Goal: Information Seeking & Learning: Learn about a topic

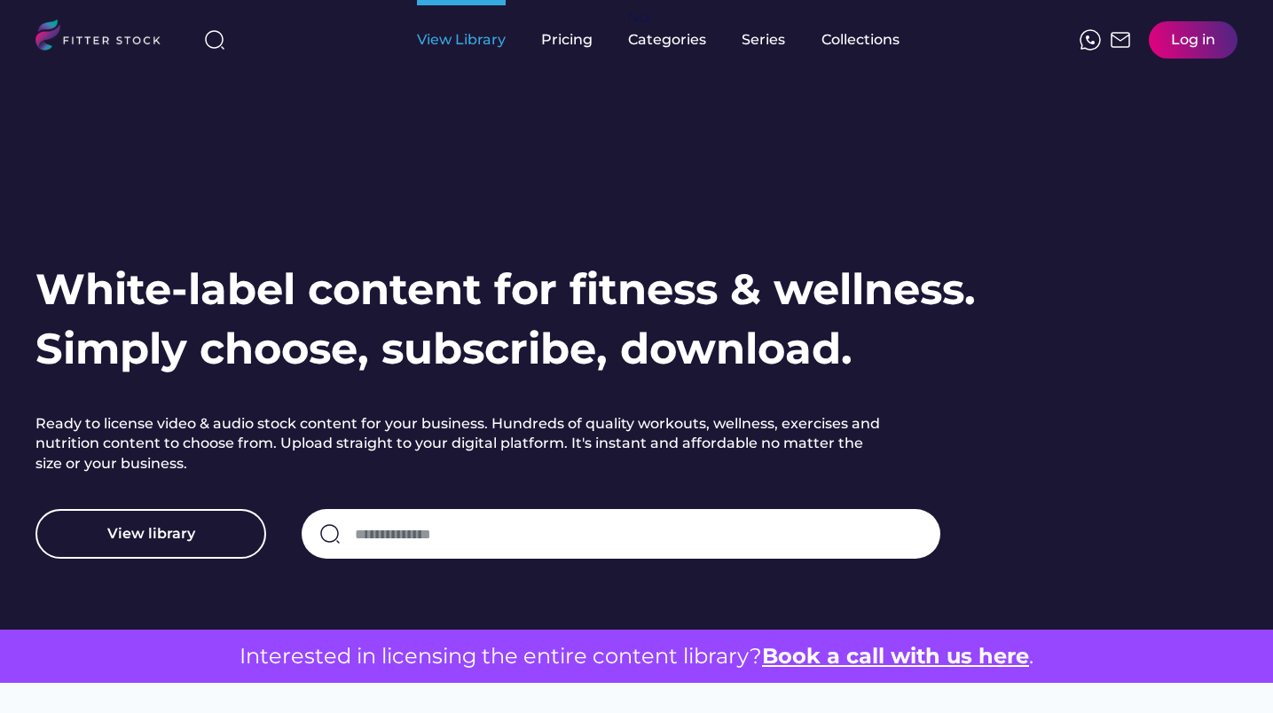
click at [467, 43] on div "View Library" at bounding box center [461, 40] width 89 height 20
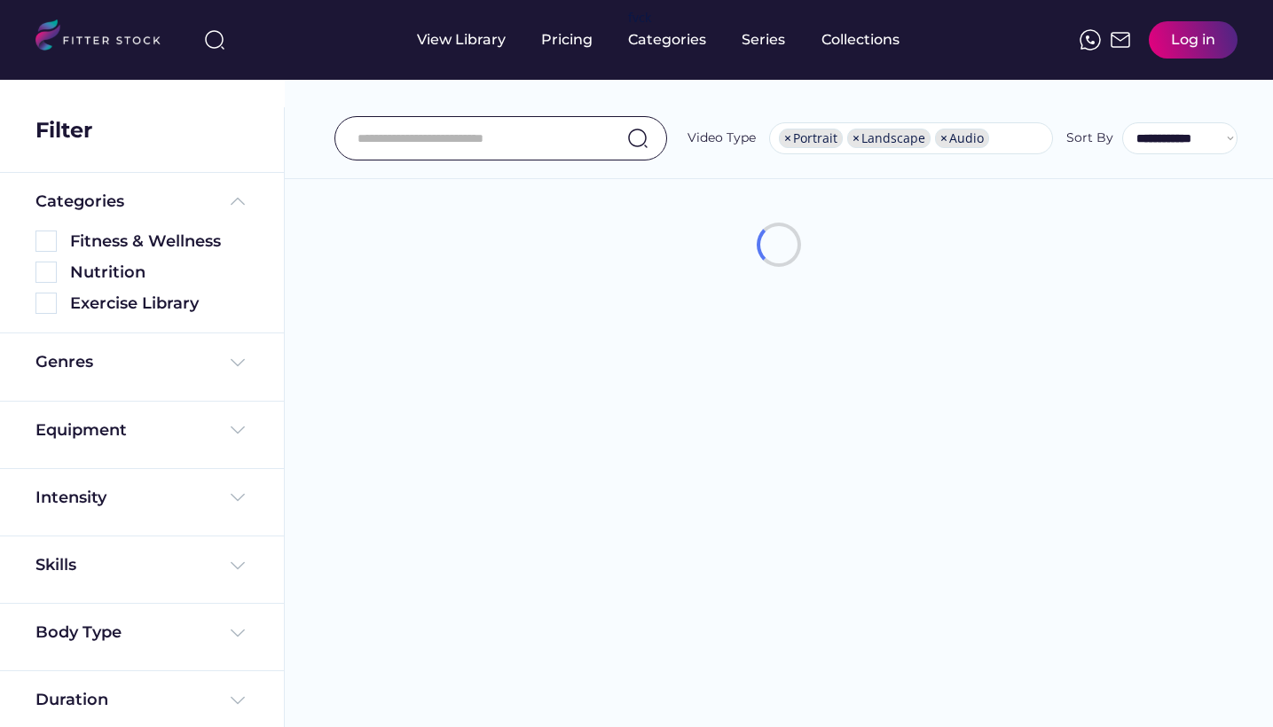
select select "**********"
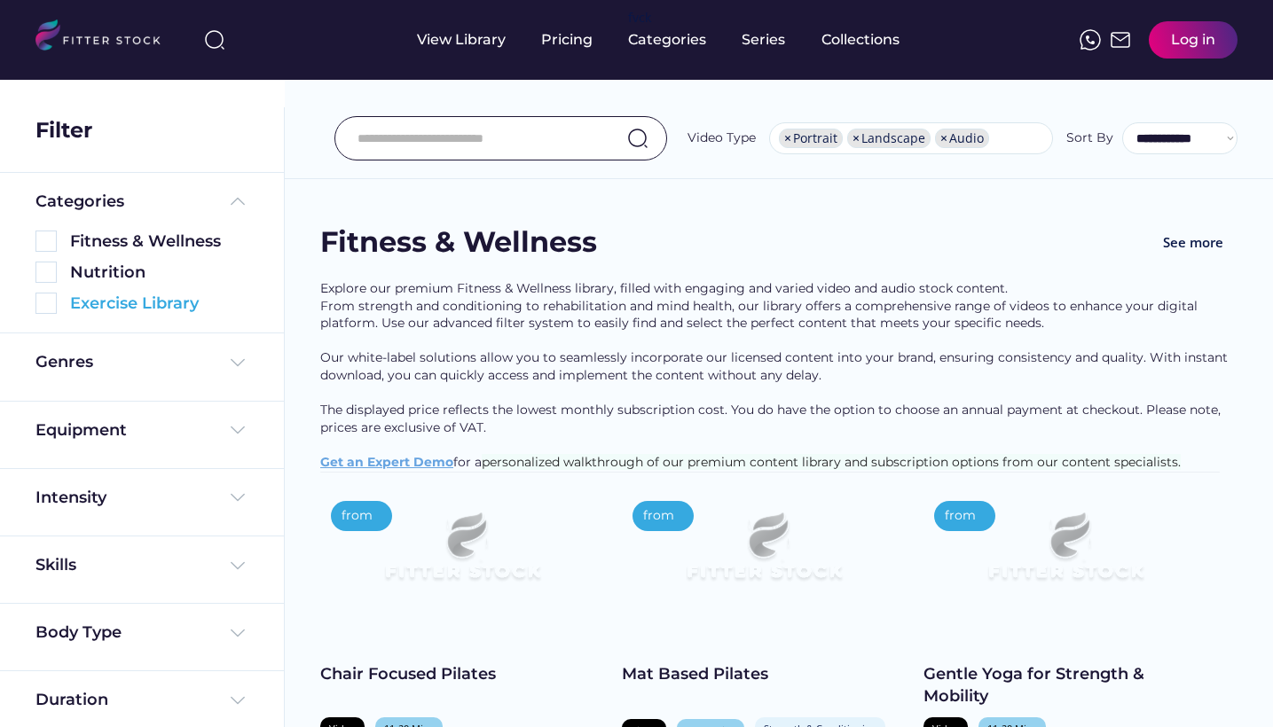
click at [58, 302] on div "Exercise Library" at bounding box center [141, 304] width 213 height 22
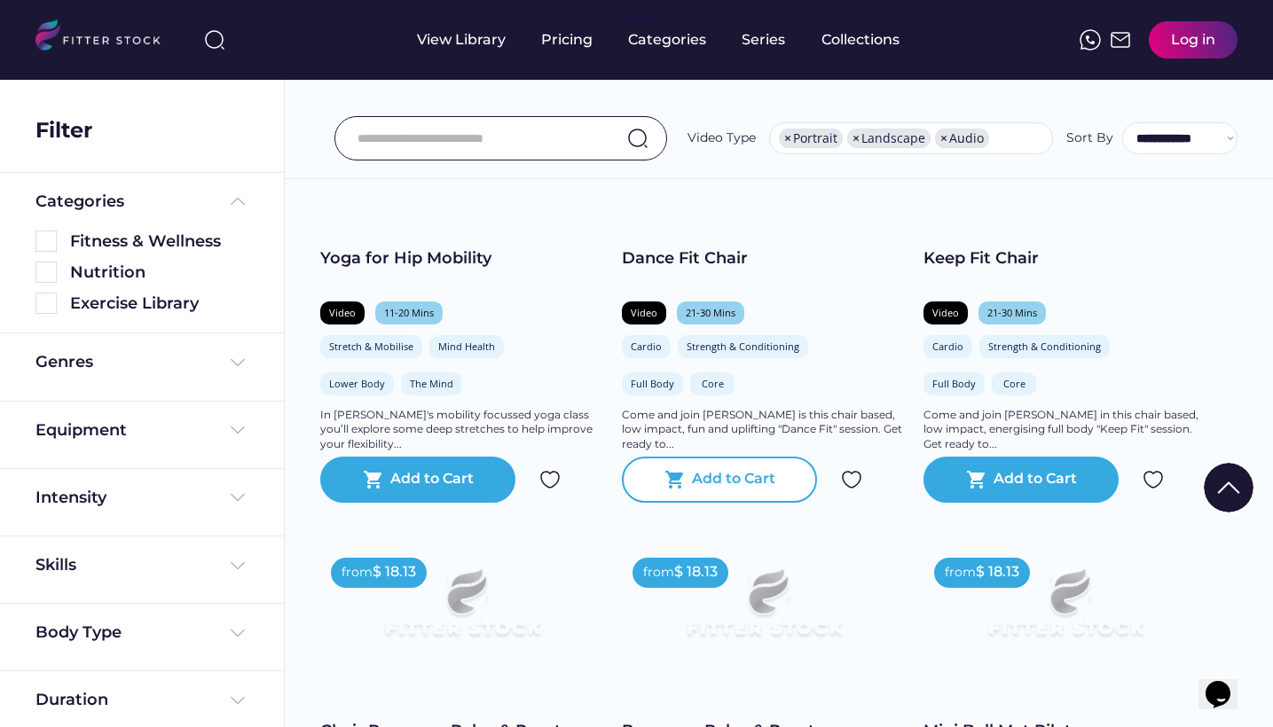
scroll to position [854, 0]
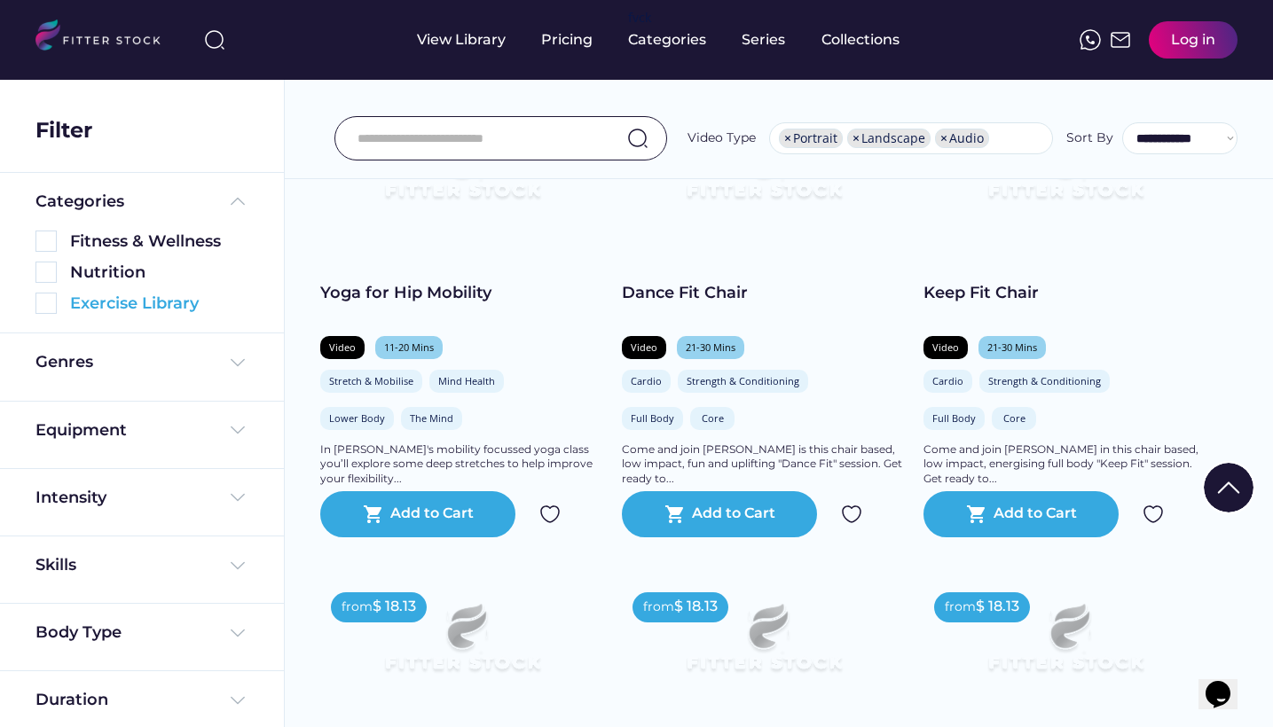
click at [43, 304] on img at bounding box center [45, 303] width 21 height 21
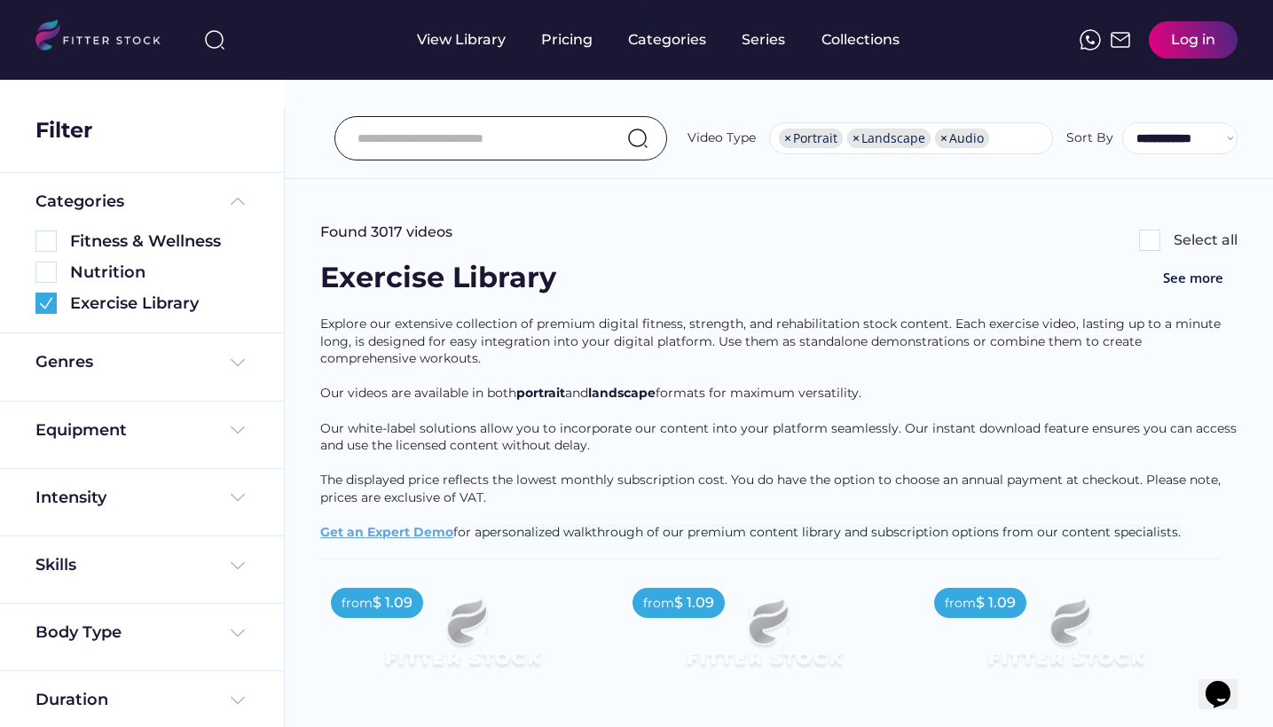
scroll to position [0, 0]
click at [217, 436] on div "Equipment" at bounding box center [141, 431] width 213 height 22
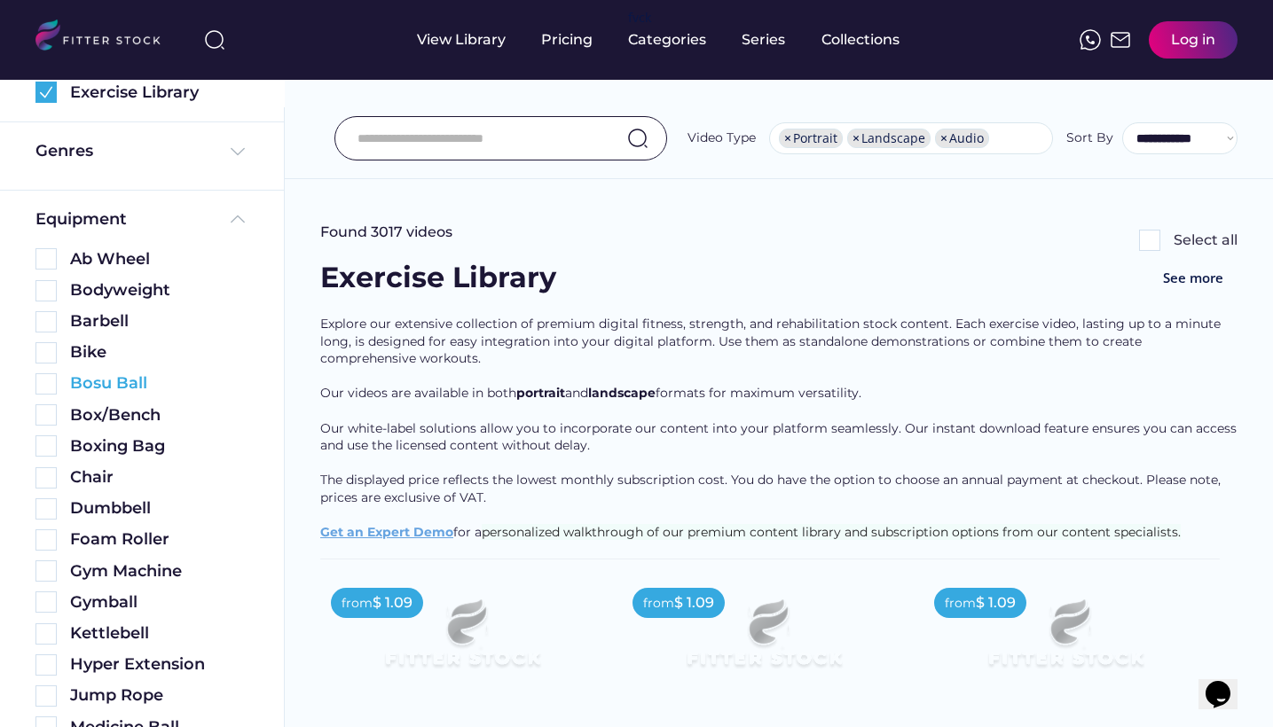
scroll to position [255, 0]
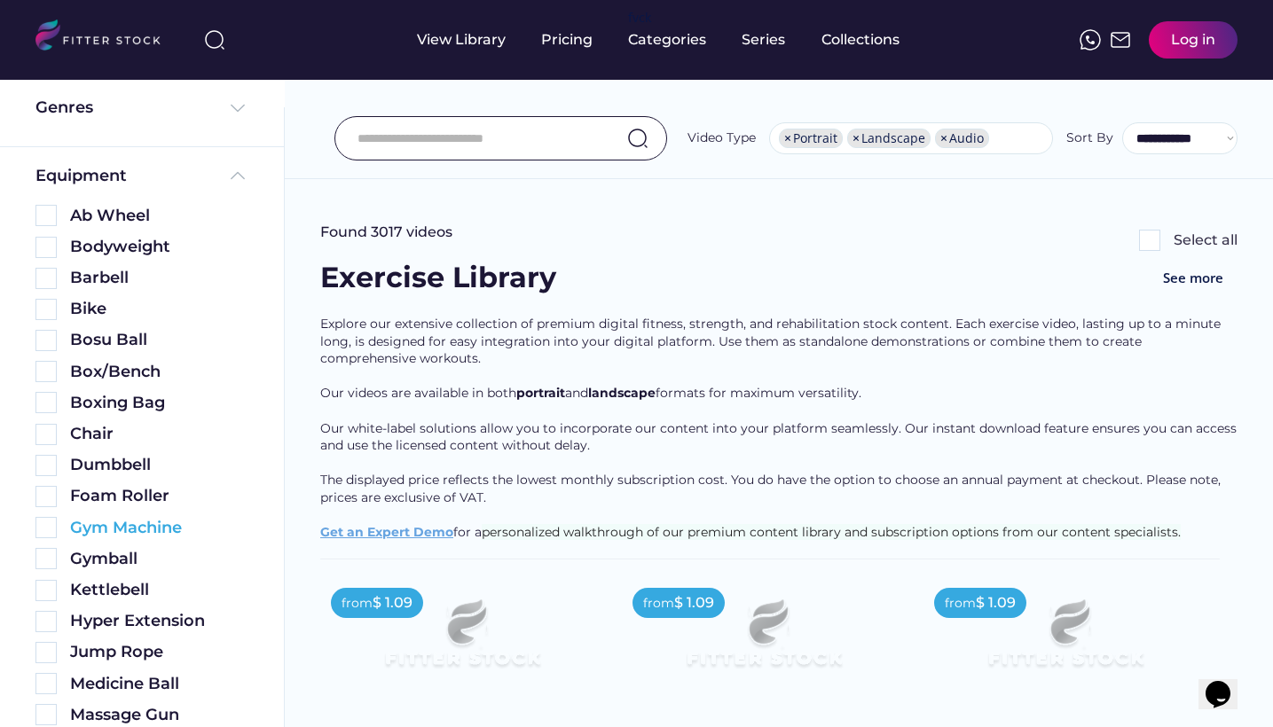
click at [161, 529] on div "Gym Machine" at bounding box center [159, 528] width 178 height 22
click at [48, 524] on img at bounding box center [45, 527] width 21 height 21
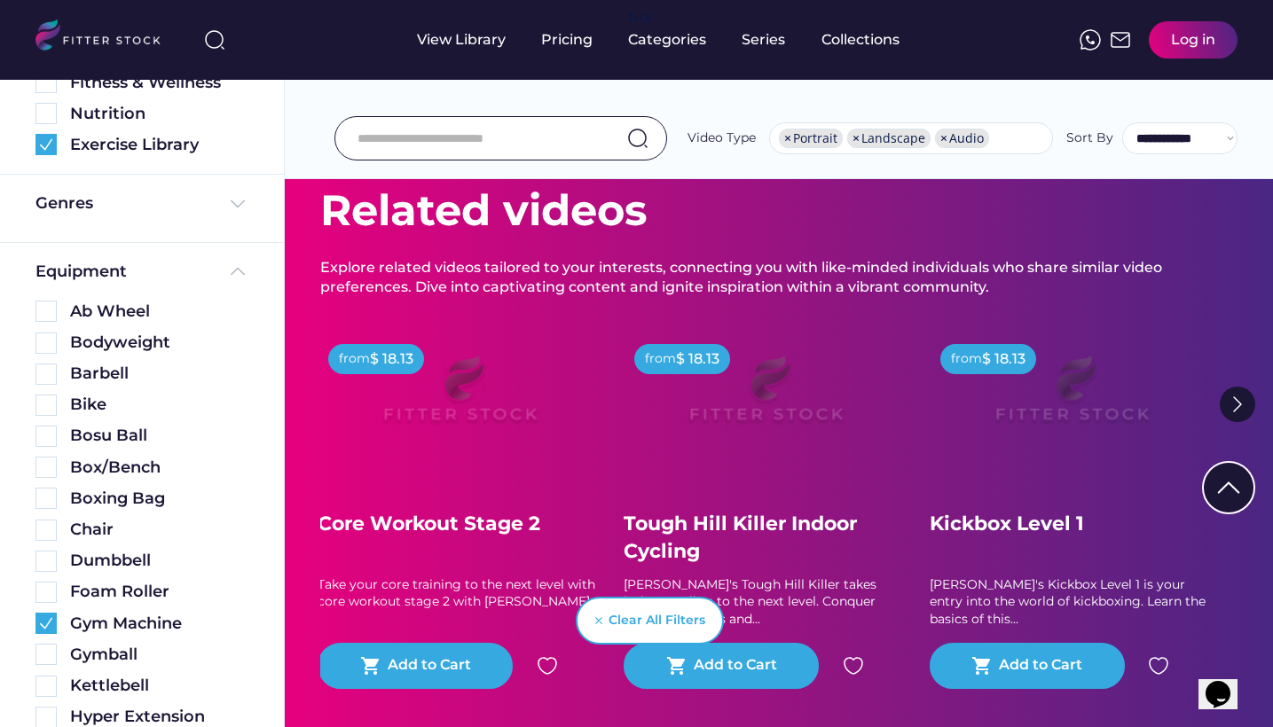
scroll to position [3009, 0]
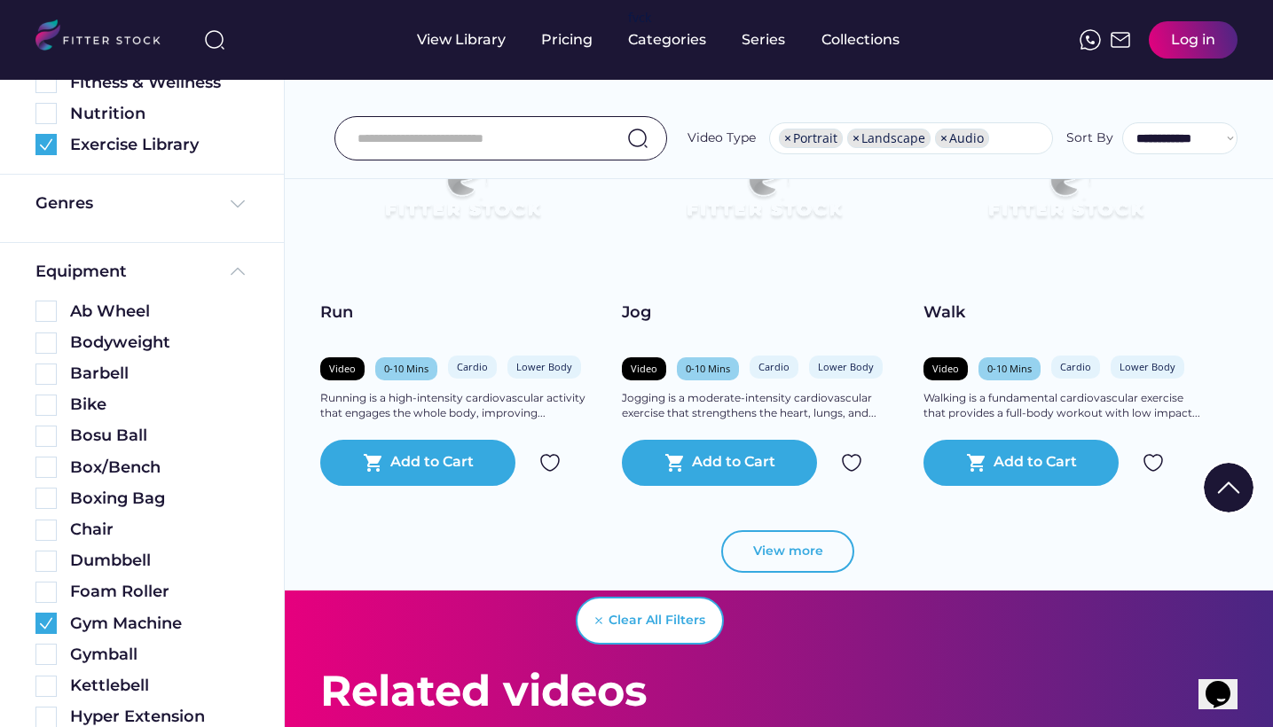
click at [805, 544] on button "View more" at bounding box center [787, 551] width 133 height 43
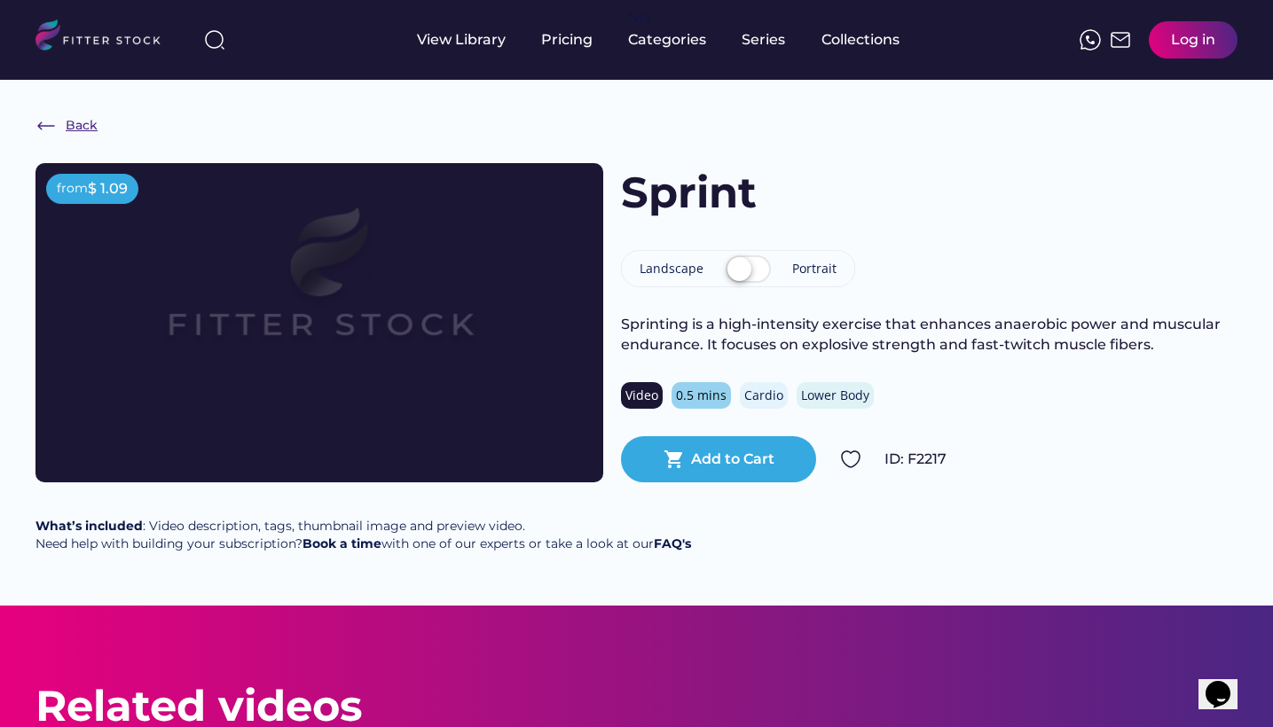
click at [53, 133] on img at bounding box center [45, 125] width 21 height 21
